Goal: Information Seeking & Learning: Compare options

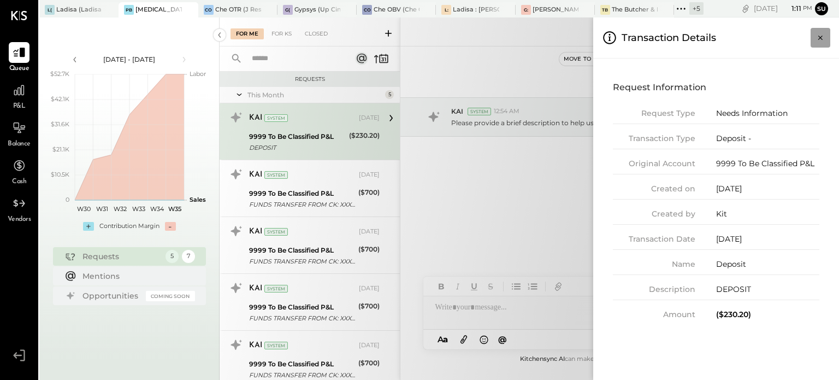
click at [818, 39] on icon "Close panel" at bounding box center [820, 37] width 11 height 11
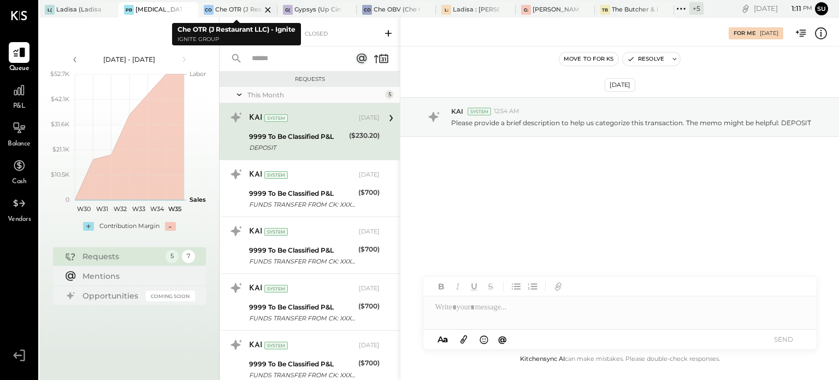
click at [227, 13] on div "Che OTR (J Restaurant LLC) - Ignite" at bounding box center [238, 9] width 46 height 9
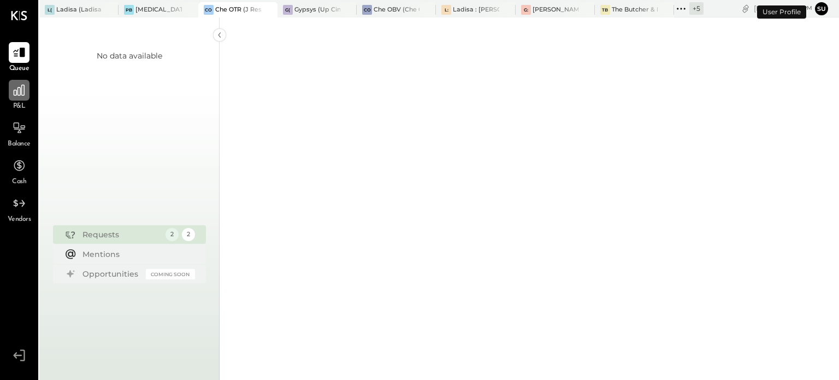
click at [11, 93] on div at bounding box center [19, 90] width 21 height 21
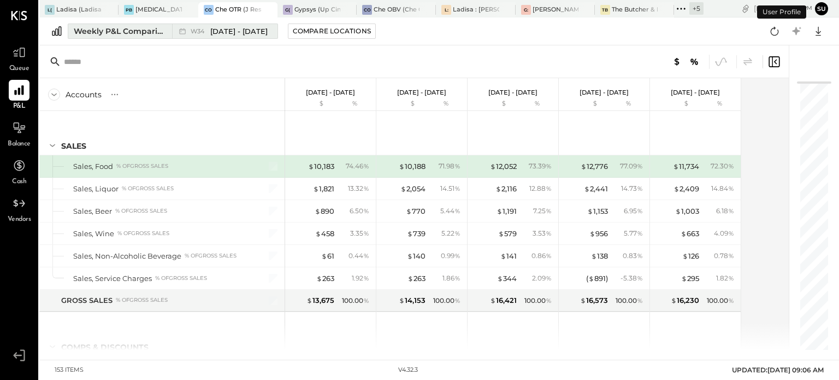
click at [98, 32] on div "Weekly P&L Comparison" at bounding box center [120, 31] width 92 height 11
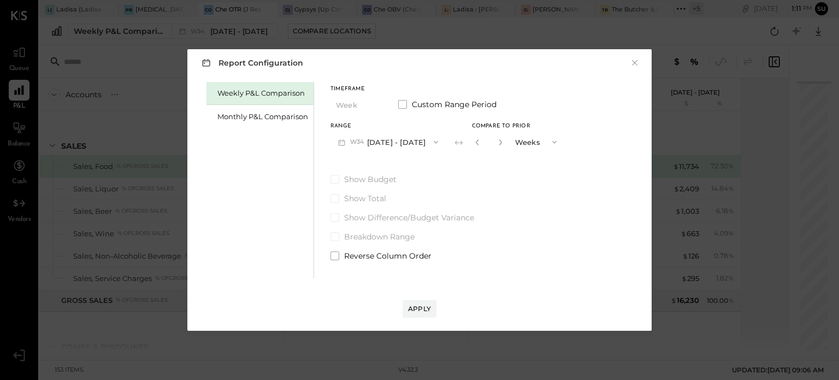
click at [160, 63] on div "Report Configuration × Weekly P&L Comparison Monthly P&L Comparison Timeframe W…" at bounding box center [419, 190] width 839 height 380
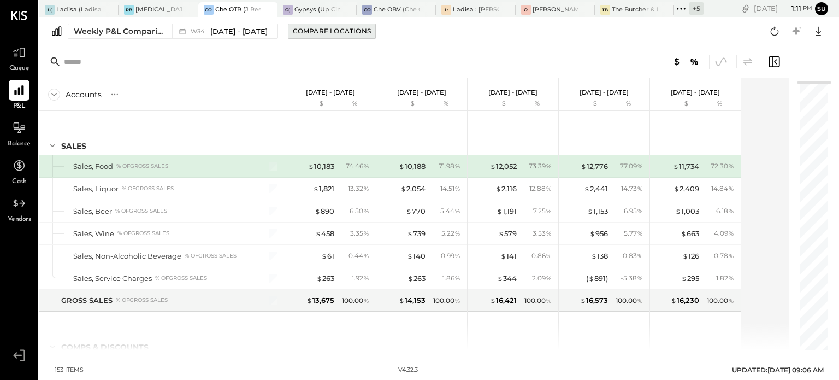
click at [314, 28] on div "Compare Locations" at bounding box center [332, 30] width 78 height 9
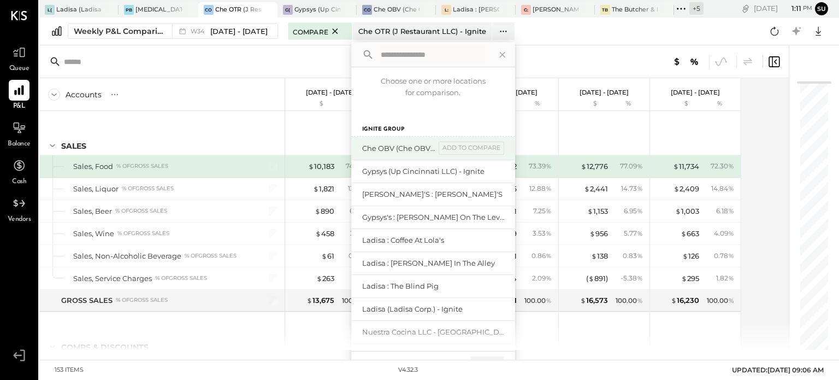
click at [377, 142] on div "Che OBV (Che OBV LLC) - Ignite add to compare" at bounding box center [433, 148] width 164 height 23
click at [457, 144] on div "add to compare" at bounding box center [472, 148] width 66 height 13
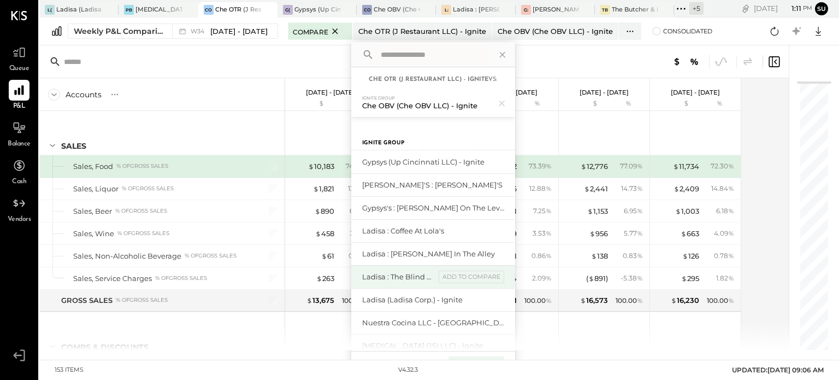
scroll to position [62, 0]
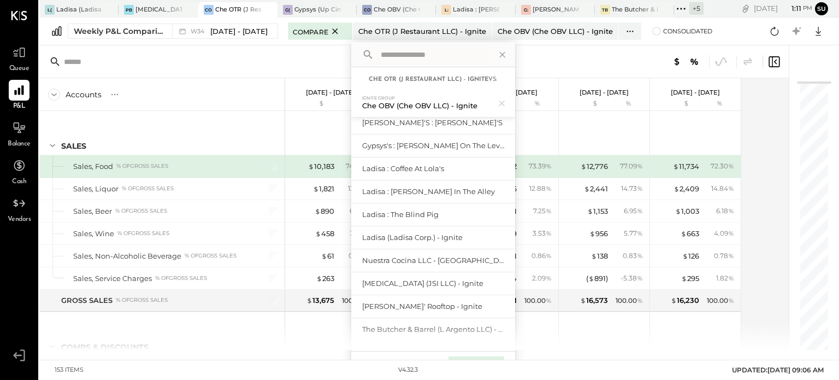
click at [467, 359] on div "Compare (1)" at bounding box center [476, 364] width 55 height 17
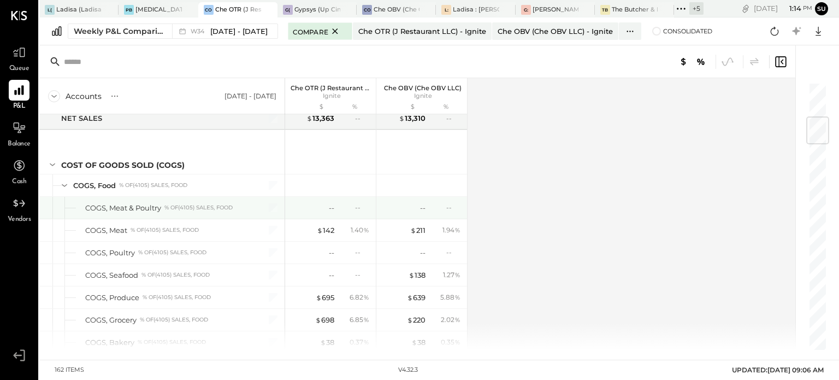
scroll to position [297, 0]
